Goal: Transaction & Acquisition: Purchase product/service

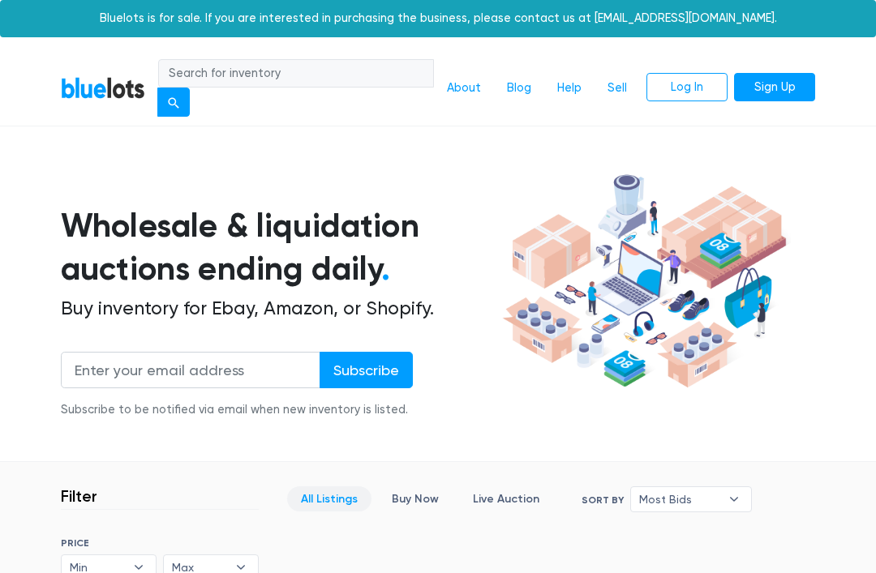
click at [281, 67] on input "search" at bounding box center [296, 73] width 276 height 29
type input "Sports"
click at [185, 99] on button "submit" at bounding box center [173, 102] width 32 height 29
click at [358, 76] on input "search" at bounding box center [296, 73] width 276 height 29
type input "Sports"
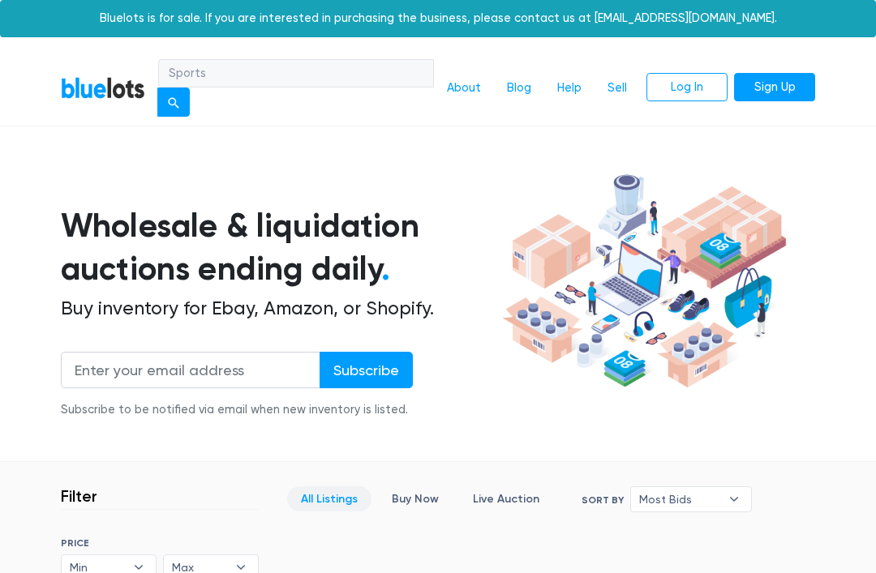
click at [178, 101] on button "submit" at bounding box center [173, 102] width 32 height 29
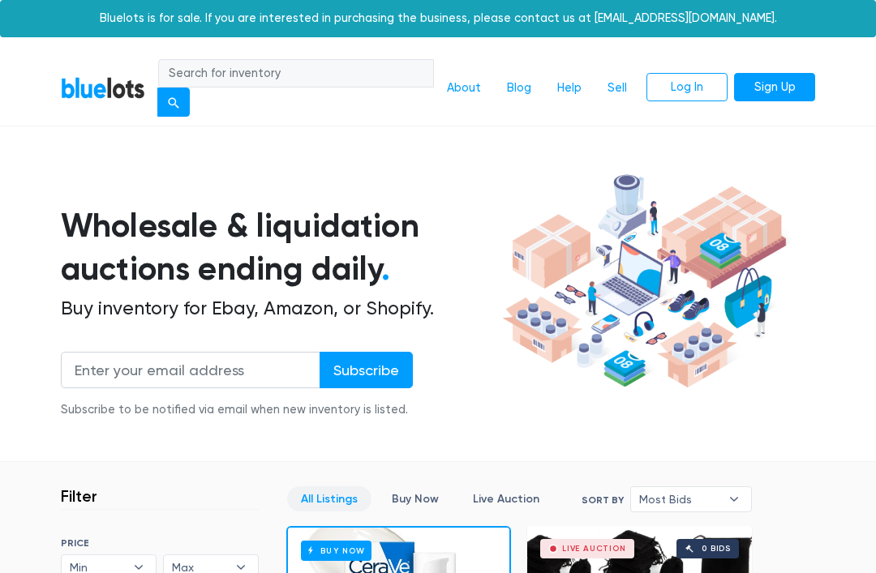
scroll to position [235, 0]
